Goal: Information Seeking & Learning: Learn about a topic

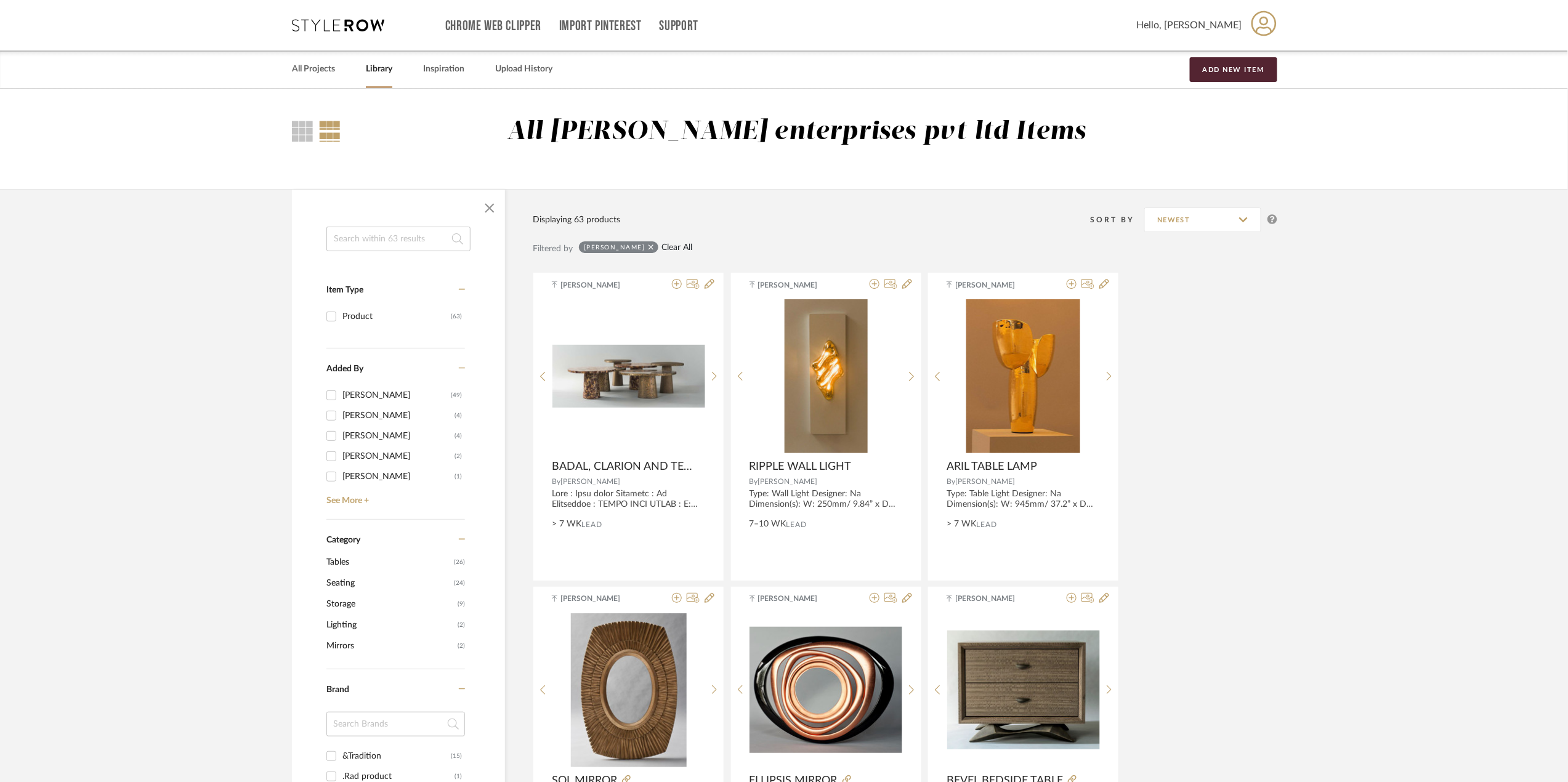
click at [673, 243] on link "Clear All" at bounding box center [676, 247] width 31 height 10
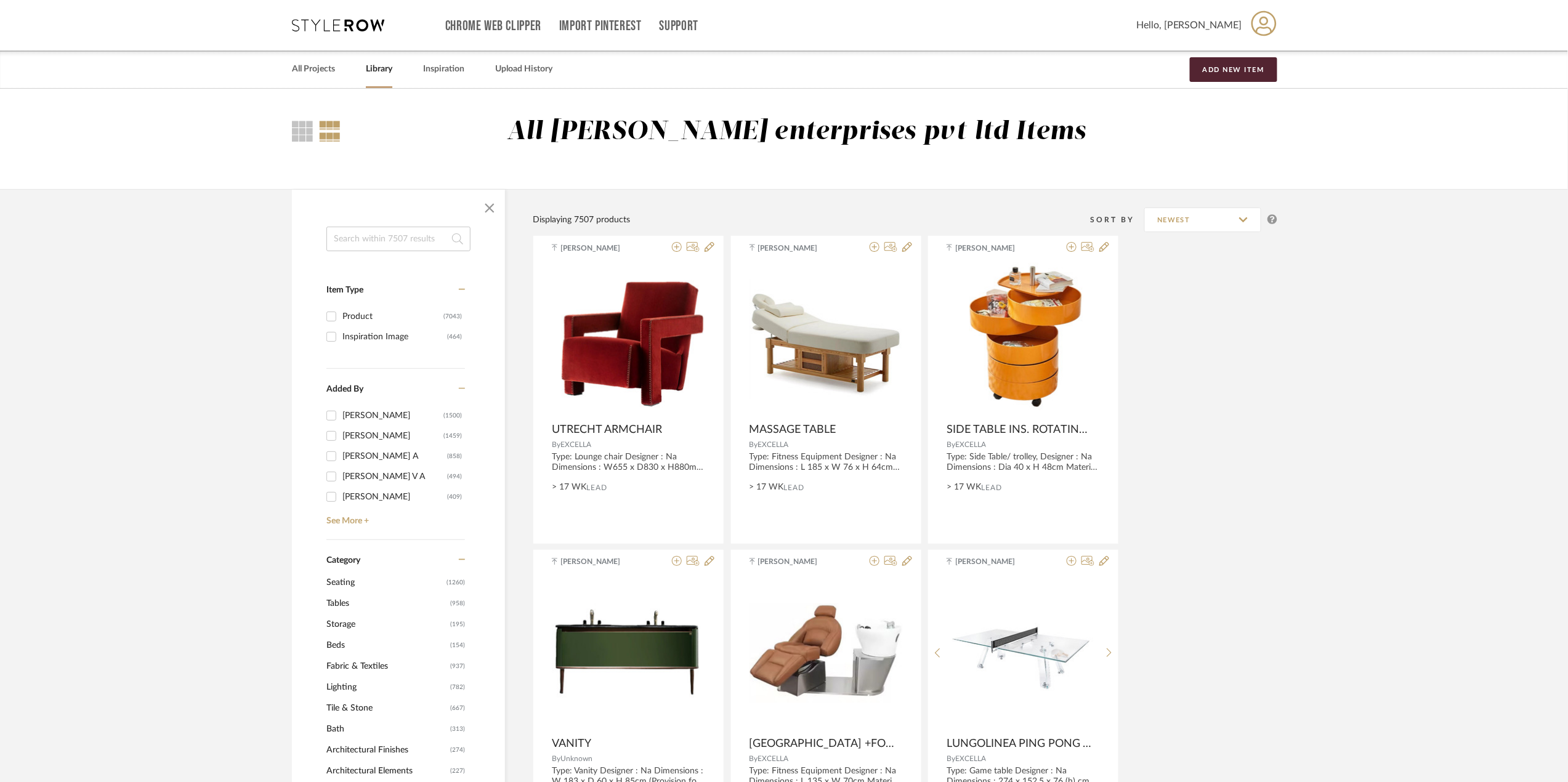
click at [351, 683] on span "Lighting" at bounding box center [386, 686] width 121 height 21
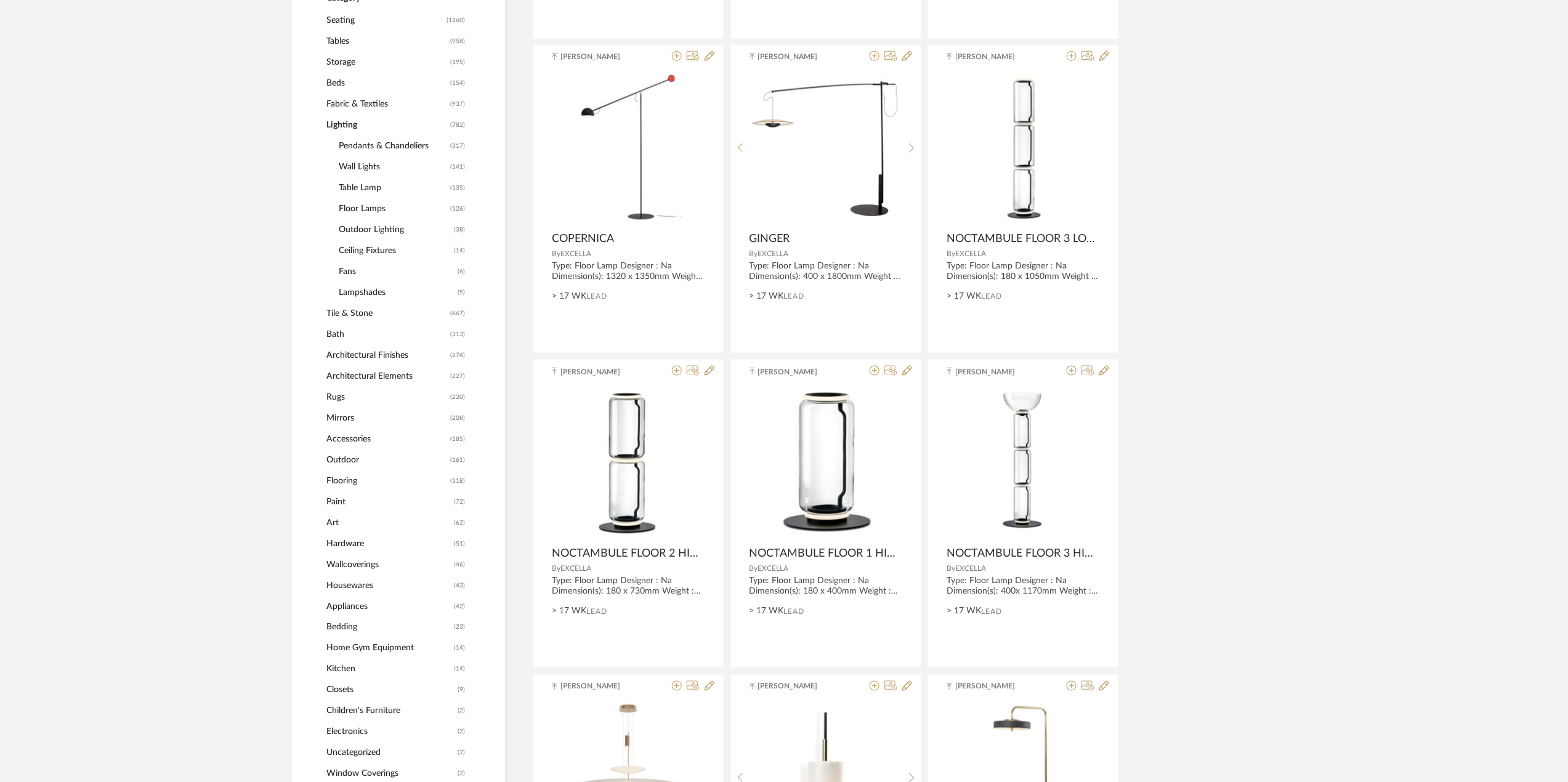
scroll to position [493, 0]
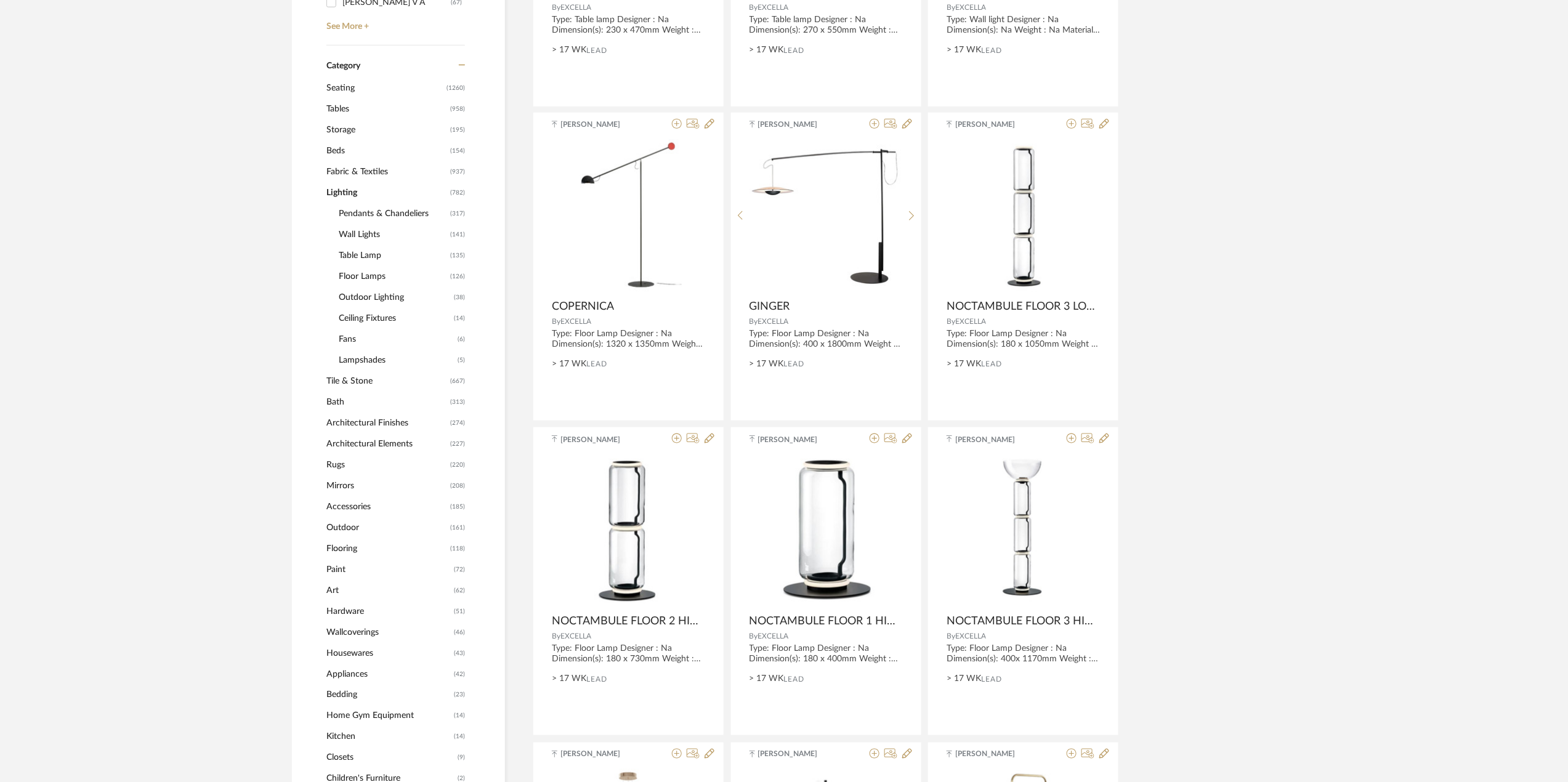
click at [377, 251] on span "Table Lamp" at bounding box center [393, 256] width 109 height 21
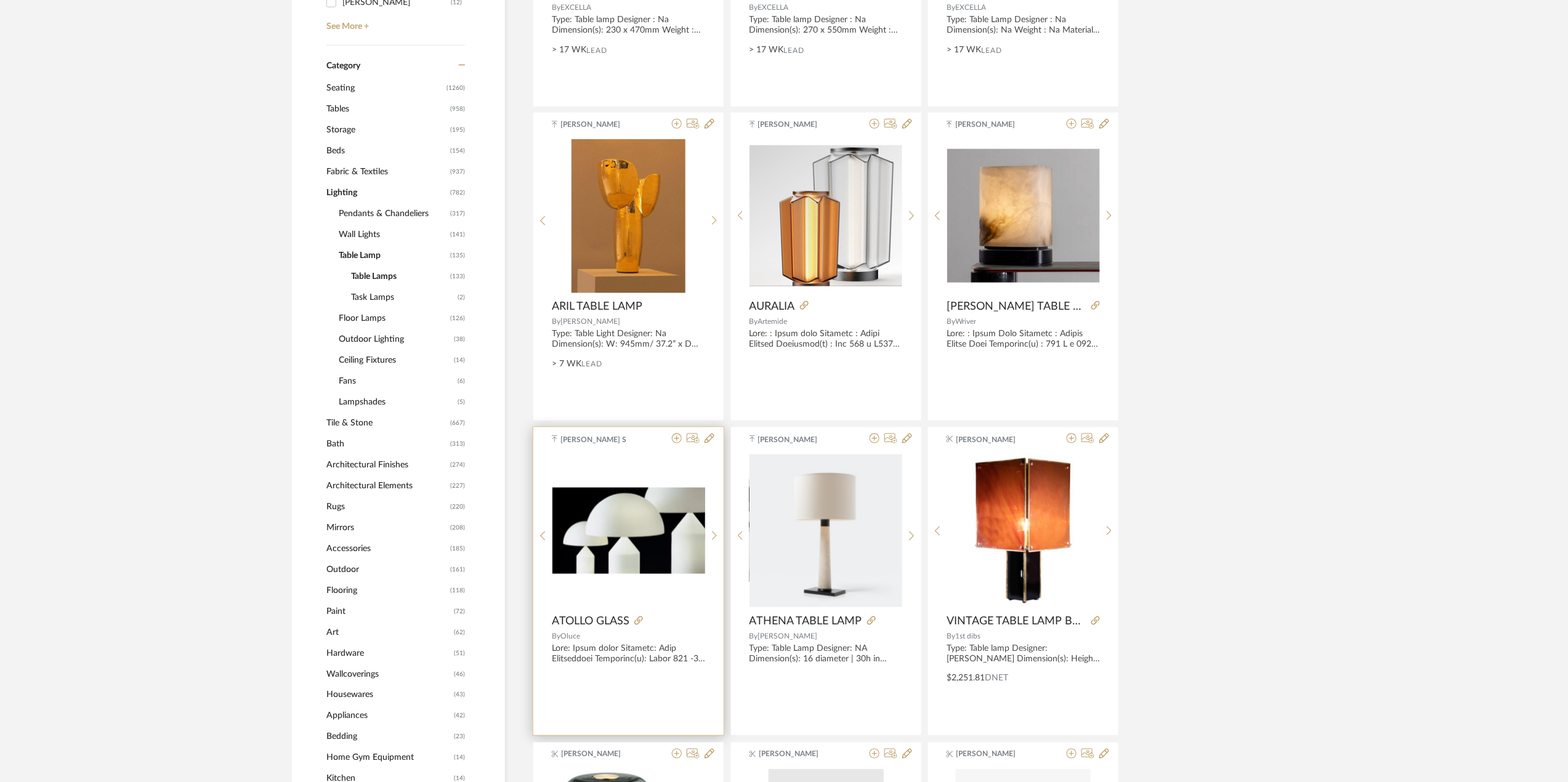
click at [614, 540] on img "0" at bounding box center [629, 531] width 153 height 86
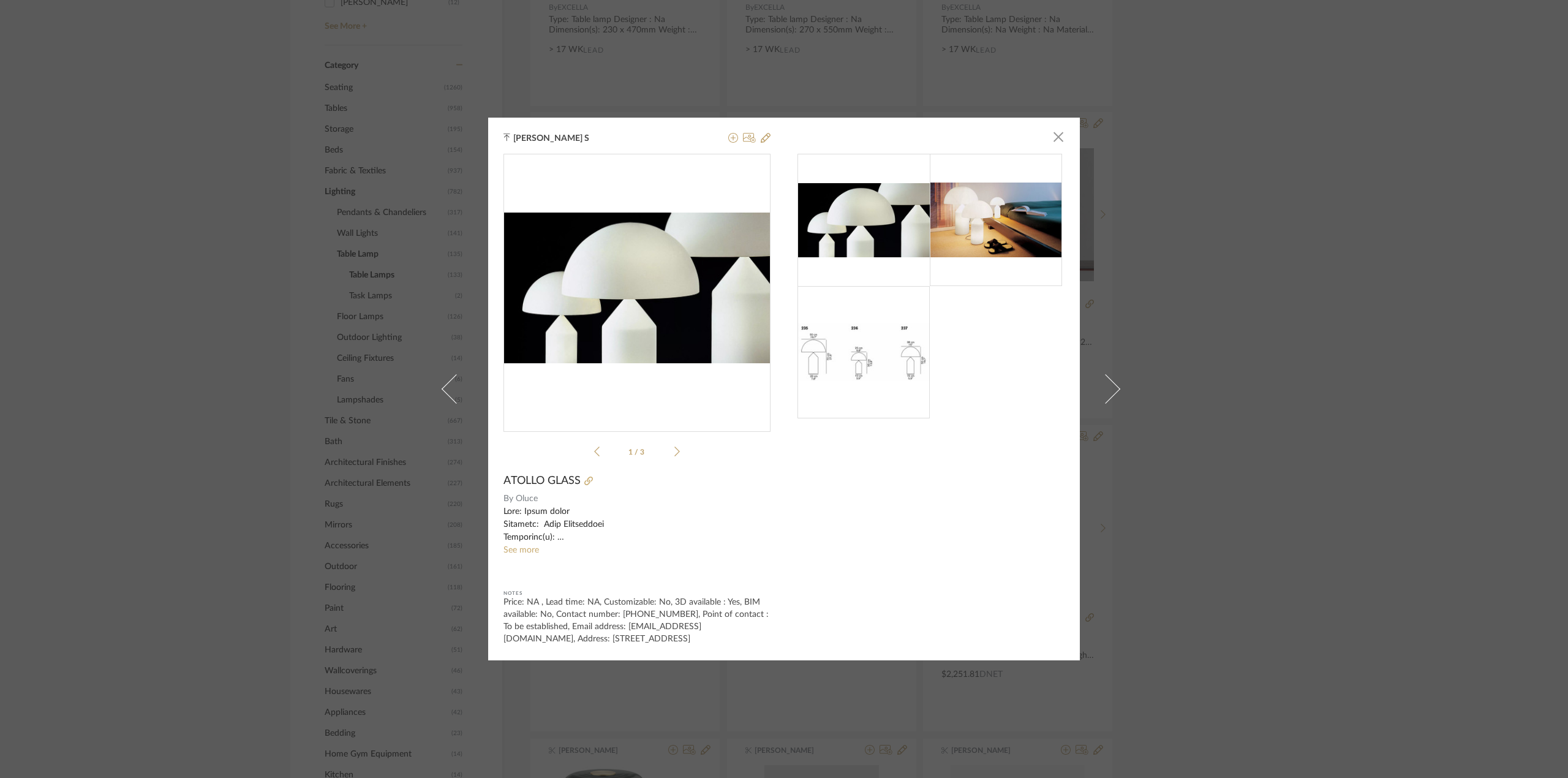
click at [843, 390] on div at bounding box center [864, 352] width 132 height 132
click at [665, 449] on li "1 / 3" at bounding box center [637, 452] width 75 height 15
click at [675, 451] on icon at bounding box center [677, 452] width 6 height 11
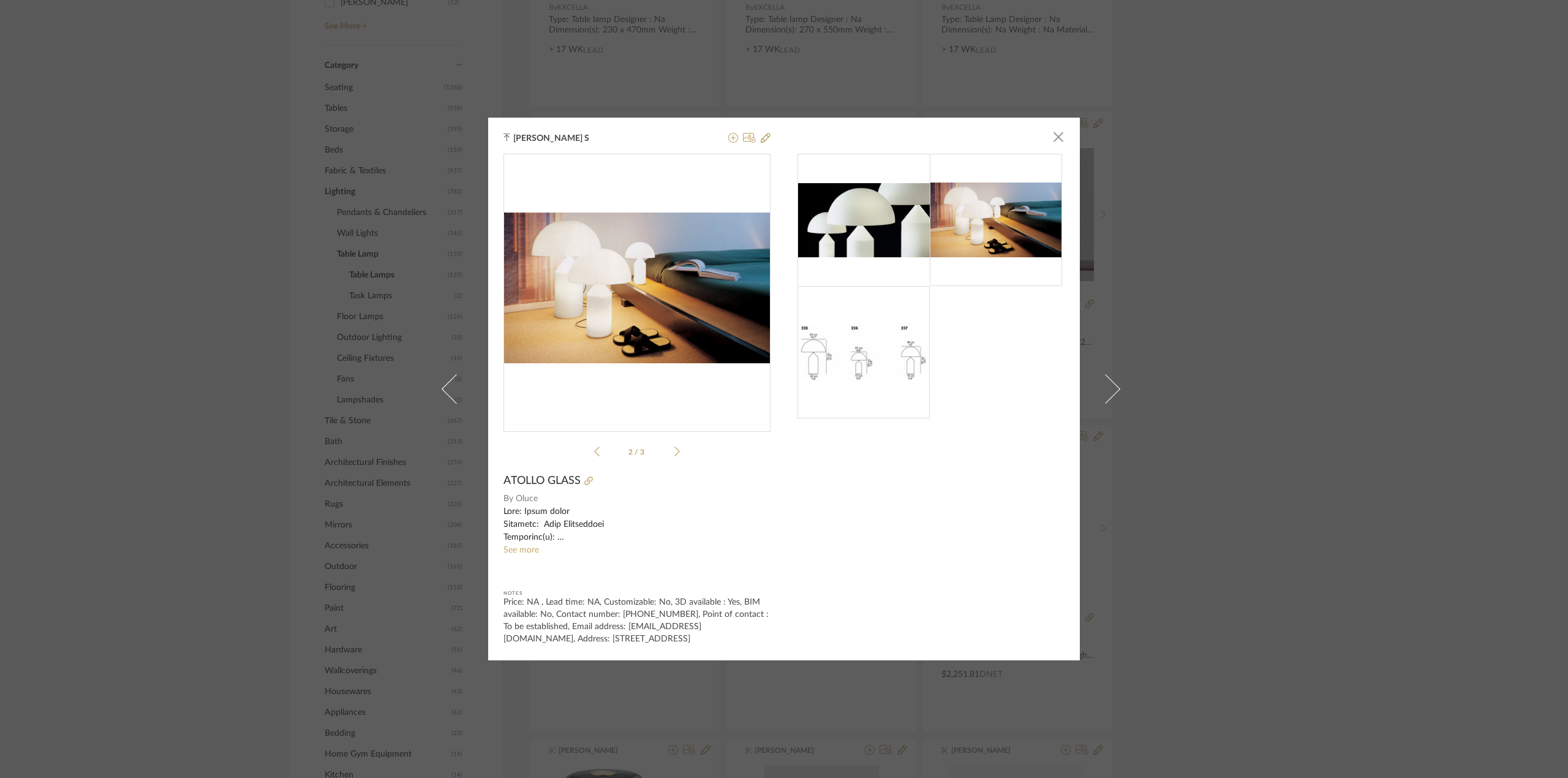
click at [675, 451] on icon at bounding box center [677, 452] width 6 height 11
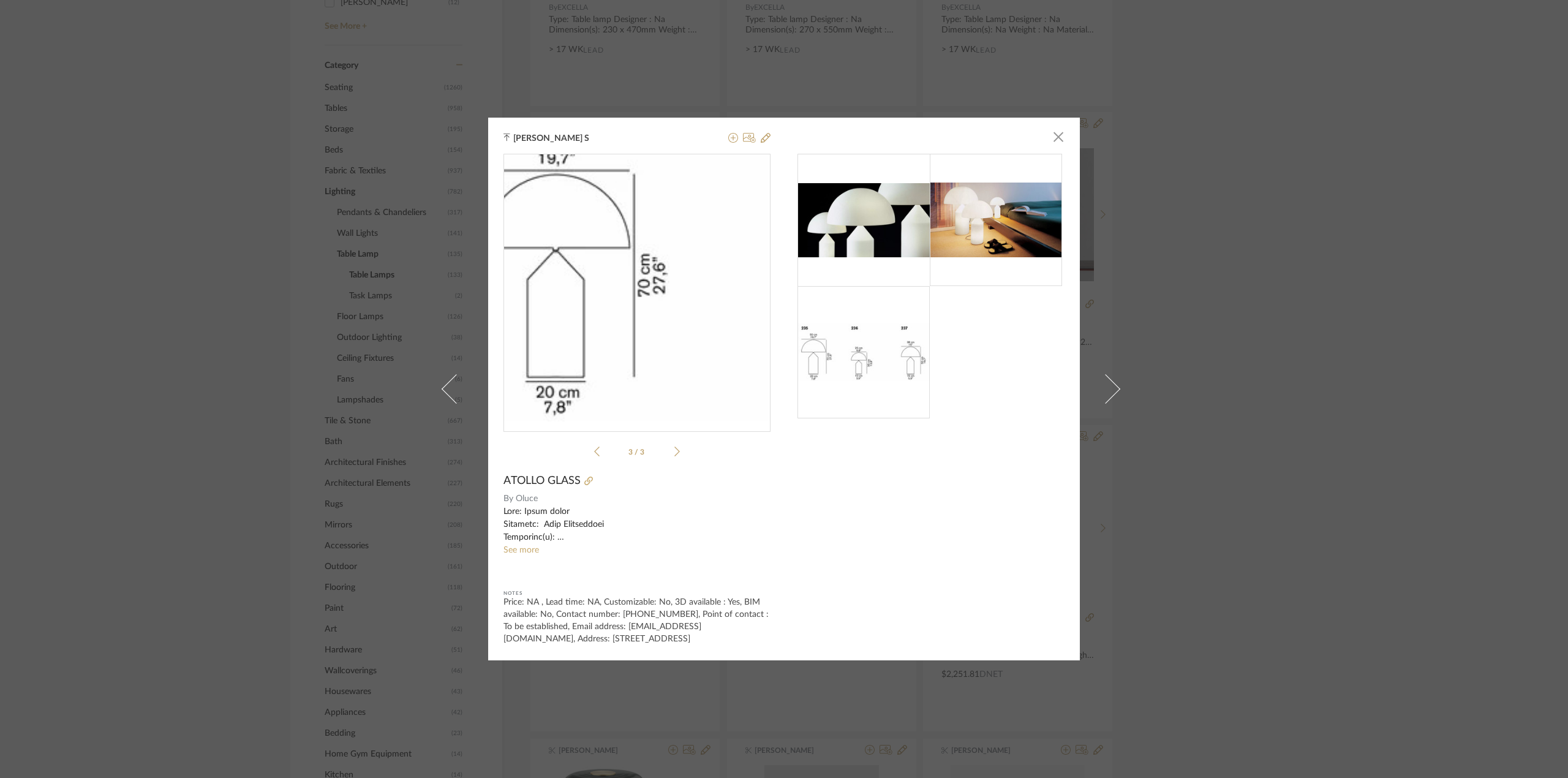
click at [559, 302] on img "2" at bounding box center [636, 288] width 267 height 116
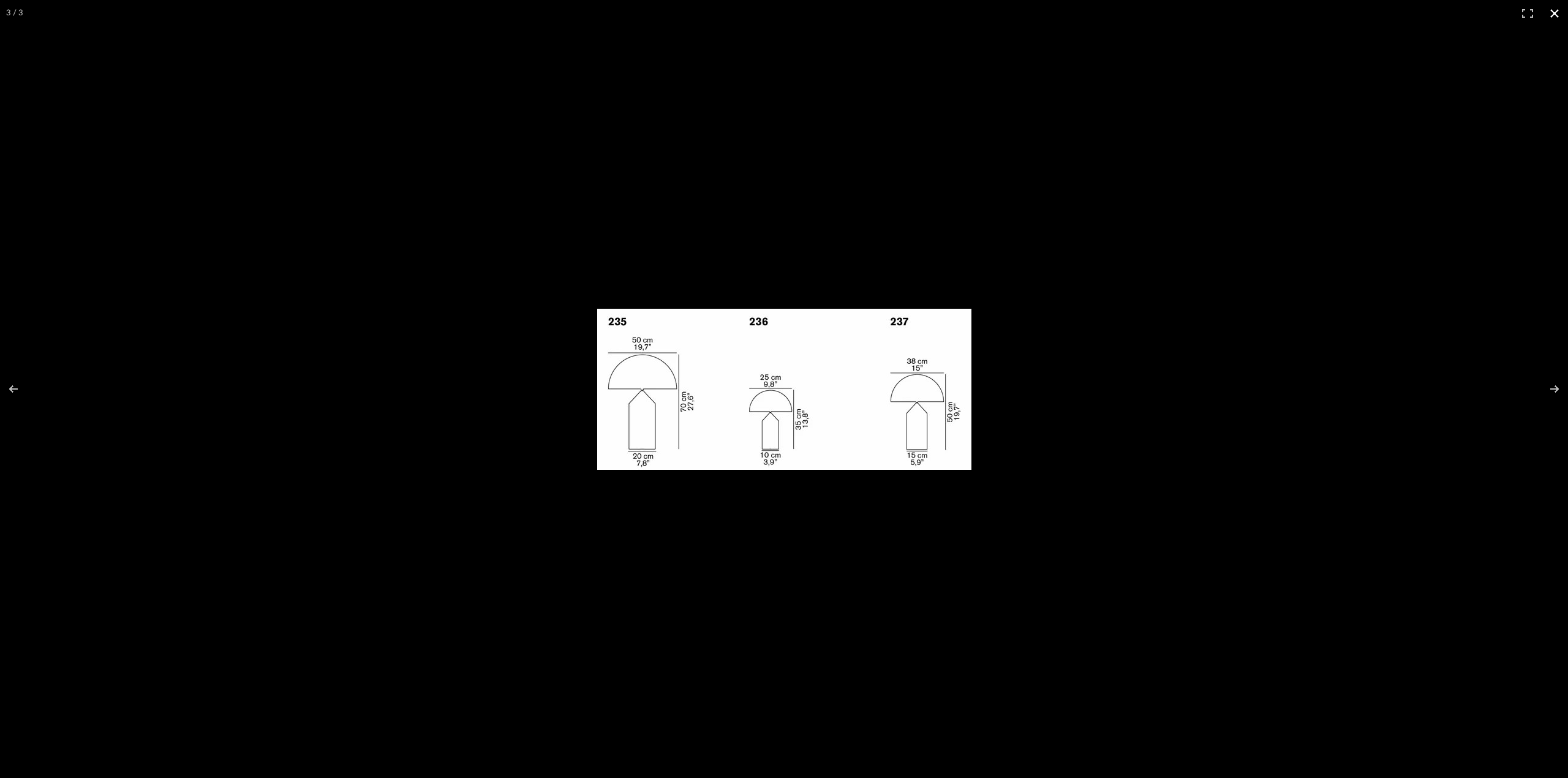
click at [741, 635] on div at bounding box center [784, 389] width 1568 height 778
